Goal: Information Seeking & Learning: Learn about a topic

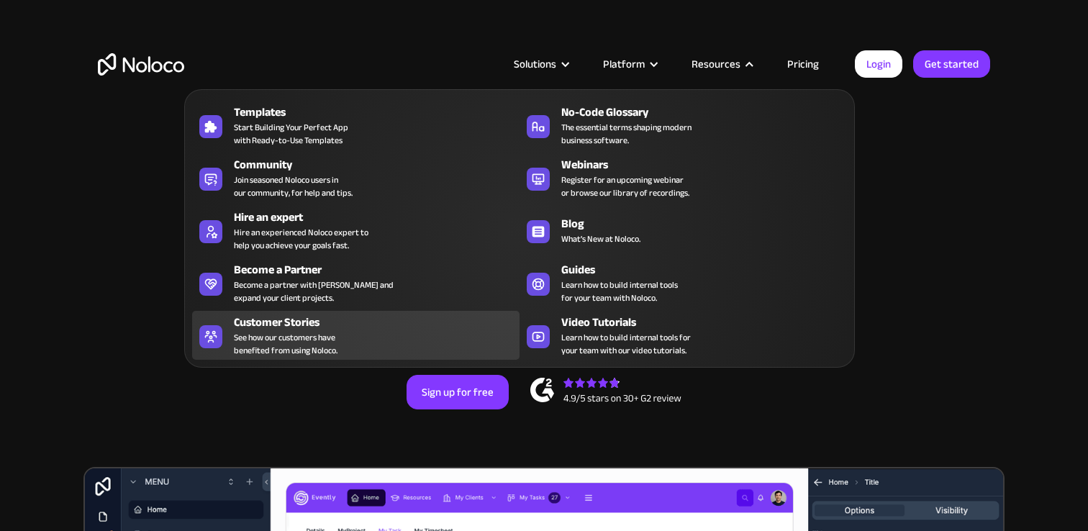
click at [292, 319] on div "Customer Stories" at bounding box center [380, 322] width 292 height 17
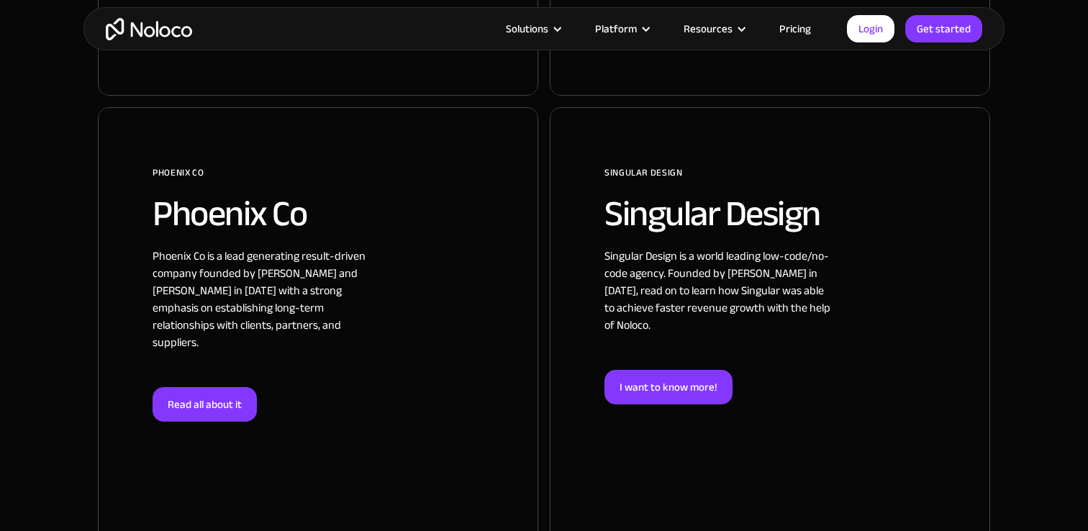
scroll to position [1792, 0]
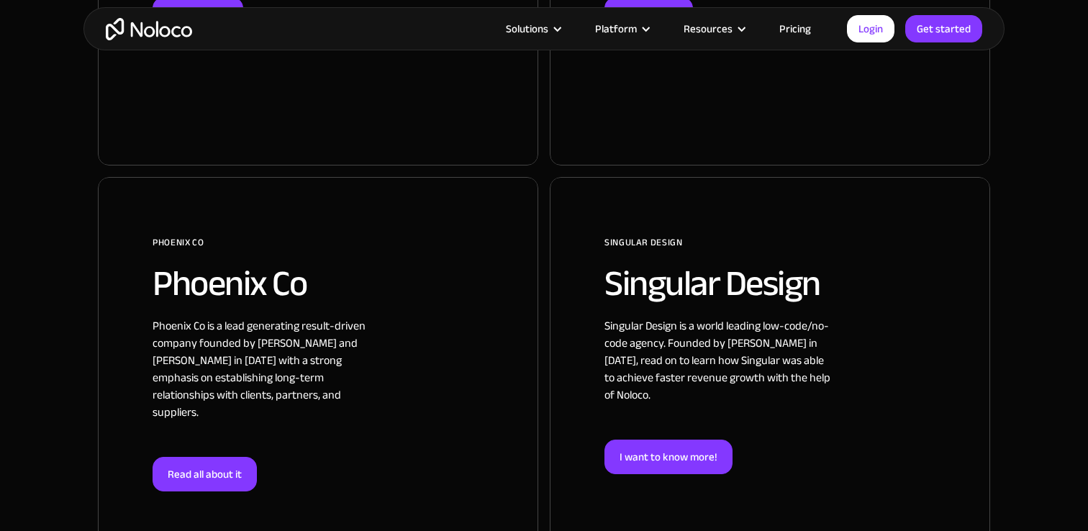
click at [240, 284] on div at bounding box center [318, 401] width 441 height 448
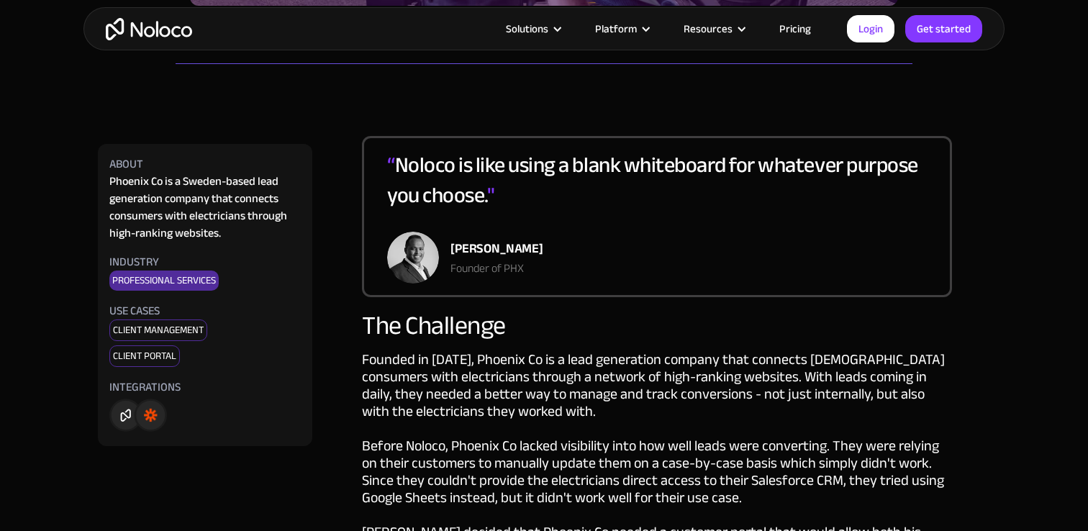
scroll to position [631, 0]
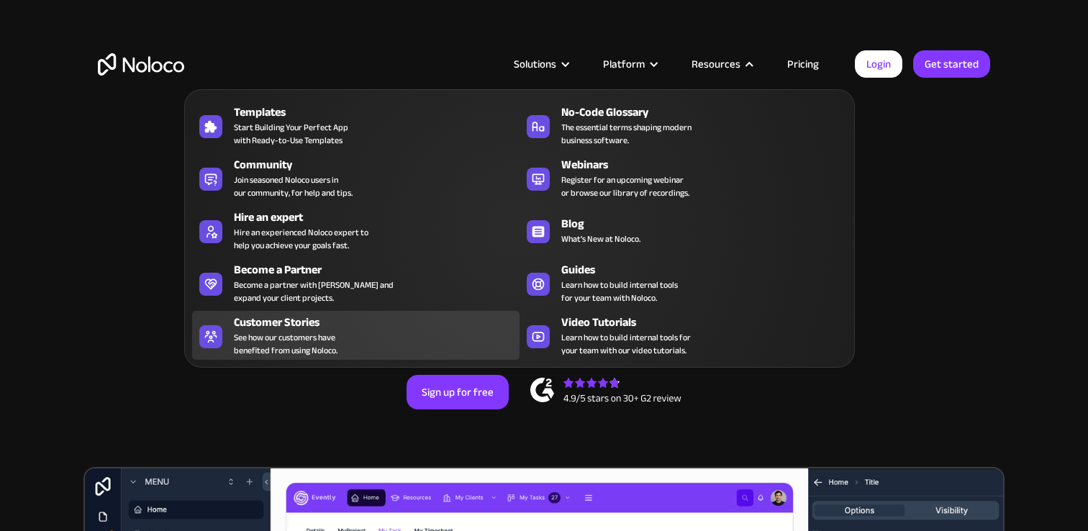
click at [316, 350] on span "See how our customers have benefited from using Noloco." at bounding box center [286, 344] width 104 height 26
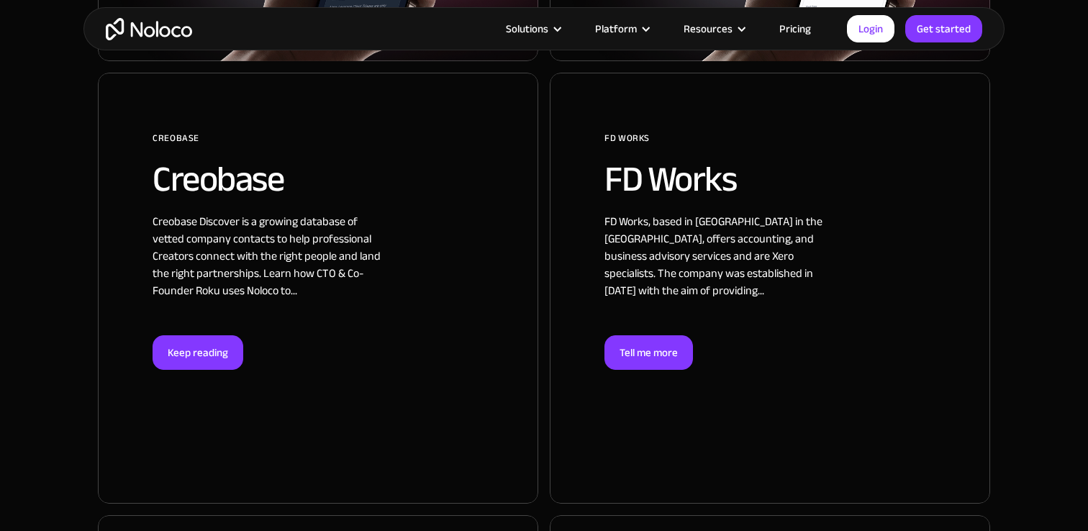
scroll to position [1462, 0]
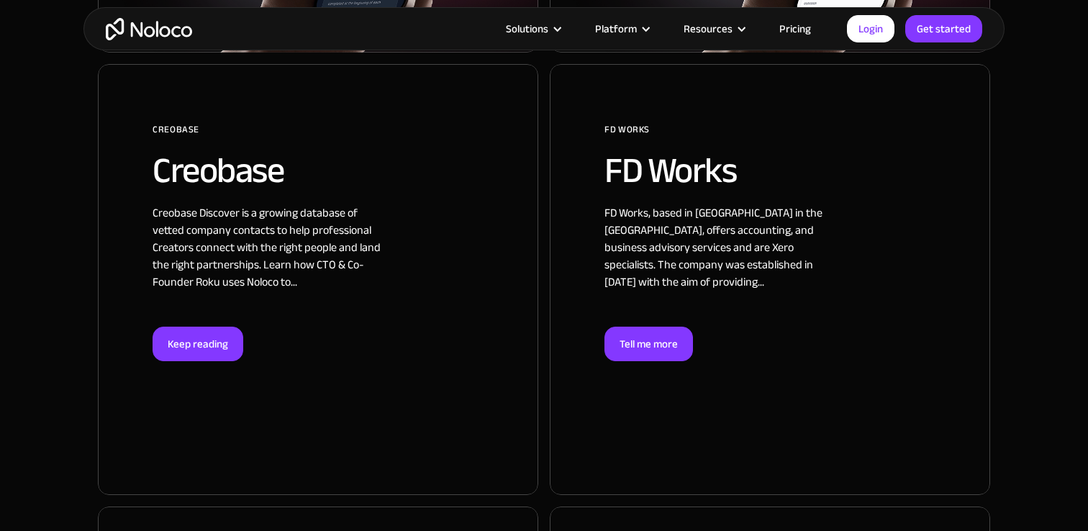
click at [269, 169] on div at bounding box center [318, 279] width 441 height 431
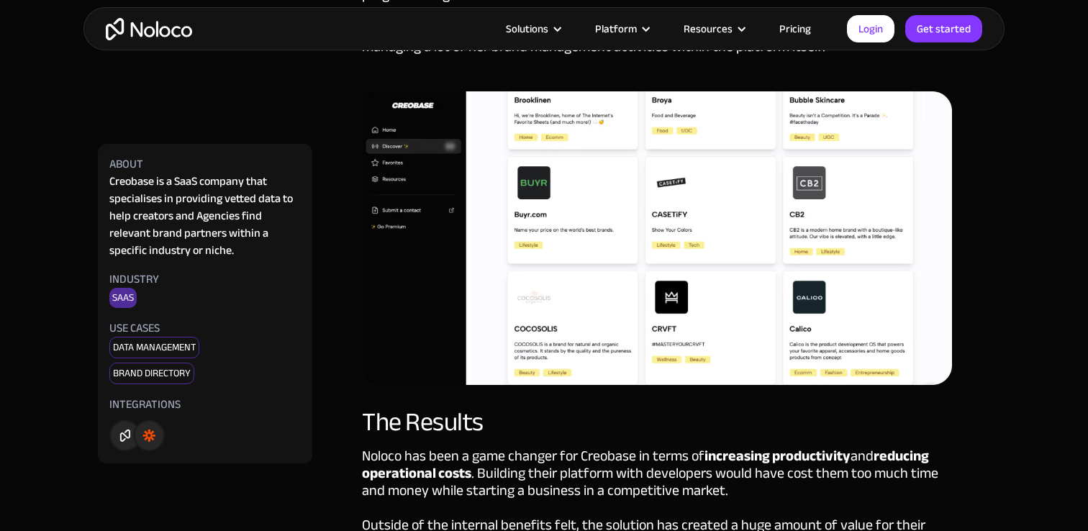
scroll to position [2498, 0]
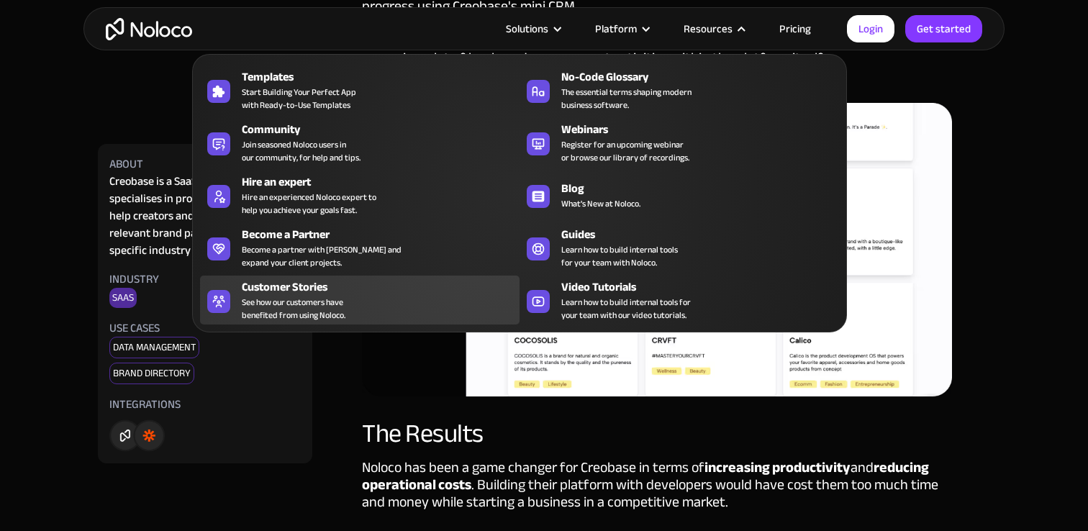
click at [305, 292] on div "Customer Stories" at bounding box center [384, 287] width 284 height 17
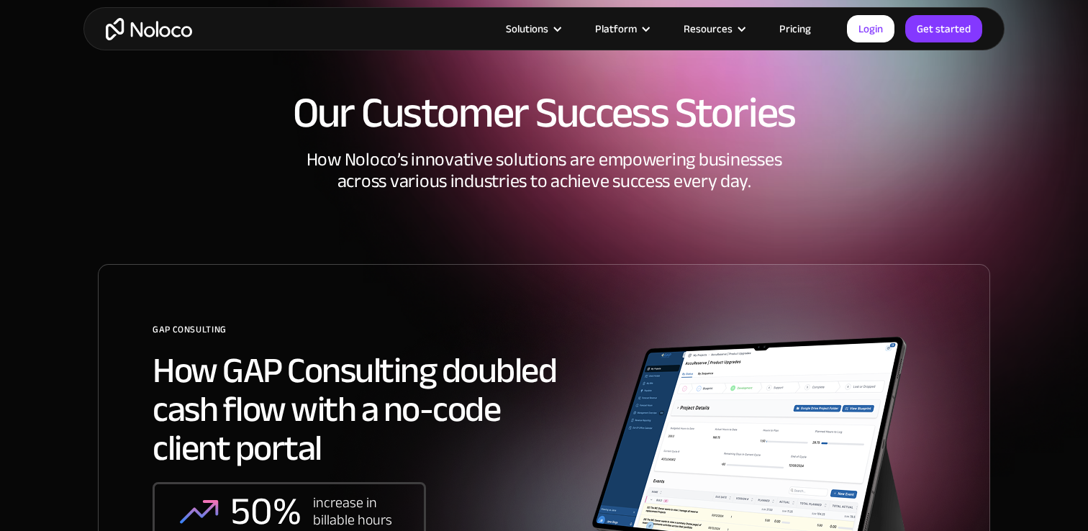
scroll to position [32, 0]
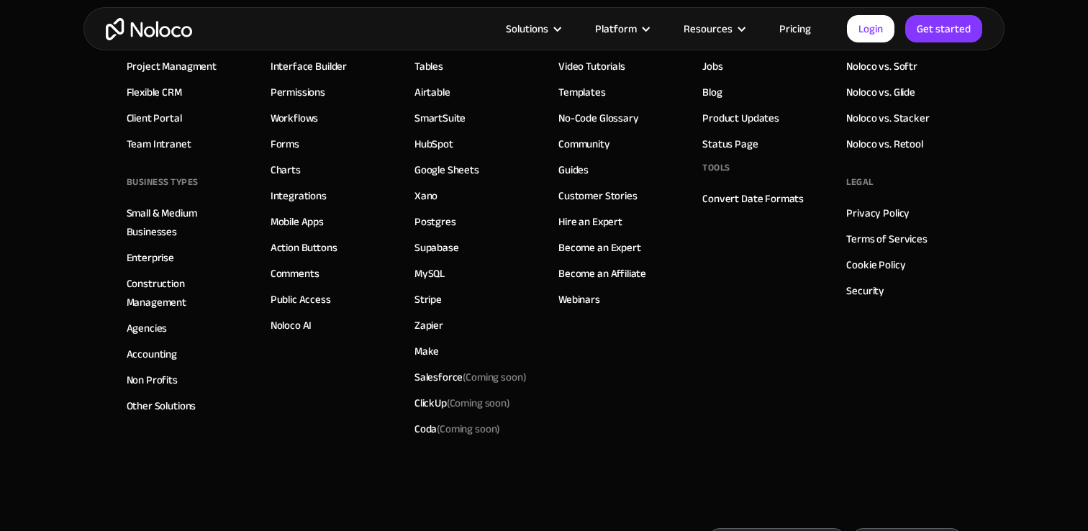
scroll to position [4278, 0]
